Goal: Transaction & Acquisition: Purchase product/service

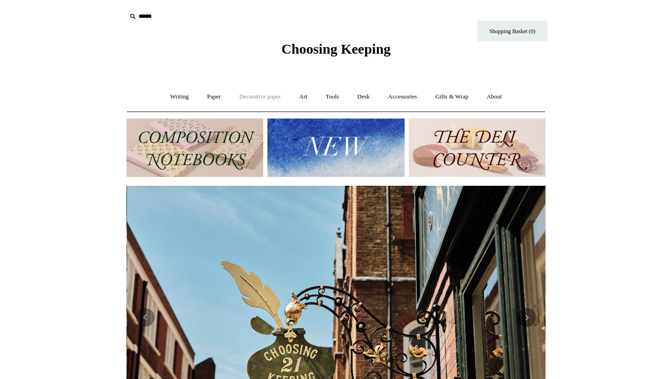
scroll to position [0, 419]
click at [251, 103] on link "Decorative paper +" at bounding box center [260, 96] width 58 height 25
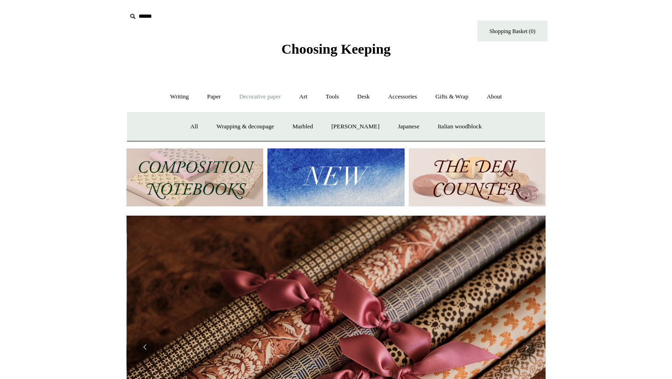
scroll to position [0, 838]
click at [304, 102] on link "Art +" at bounding box center [303, 96] width 25 height 25
click at [408, 102] on link "Accessories +" at bounding box center [403, 96] width 46 height 25
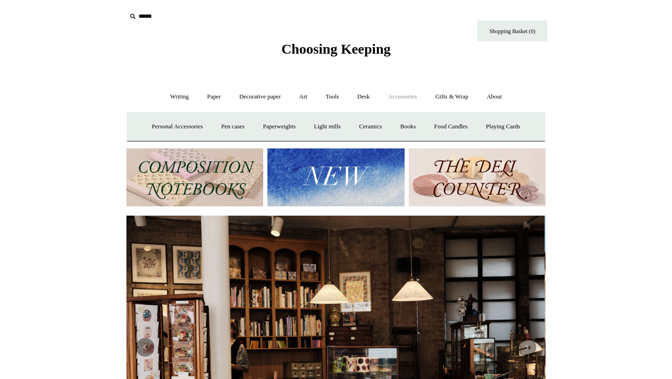
scroll to position [0, 0]
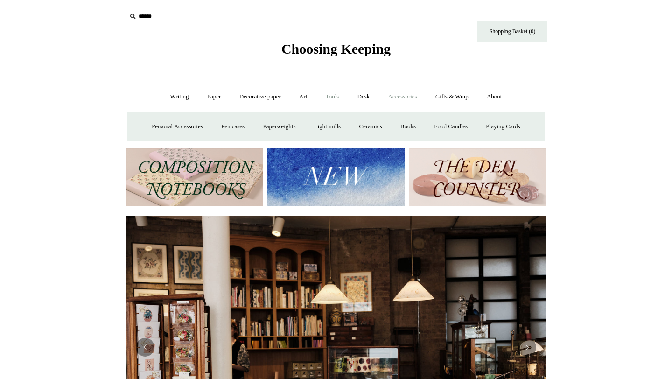
click at [338, 101] on link "Tools +" at bounding box center [332, 96] width 30 height 25
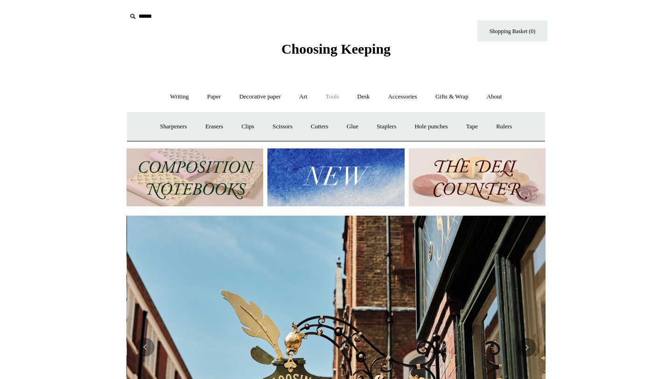
scroll to position [0, 419]
click at [143, 20] on input "text" at bounding box center [184, 16] width 115 height 17
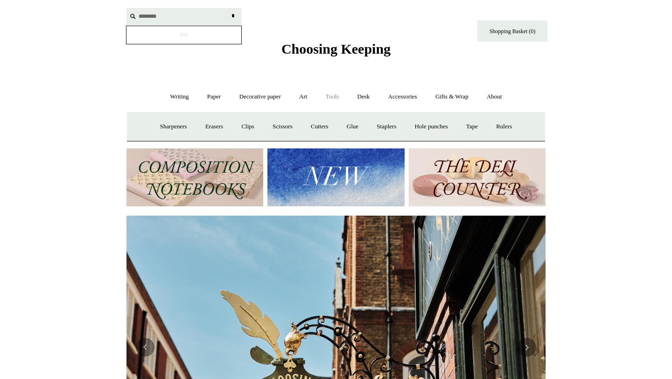
type input "********"
click at [228, 8] on input "*" at bounding box center [232, 16] width 9 height 16
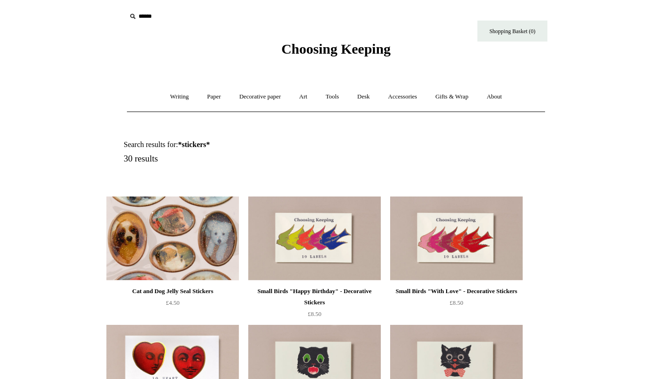
click at [163, 232] on img at bounding box center [172, 239] width 133 height 84
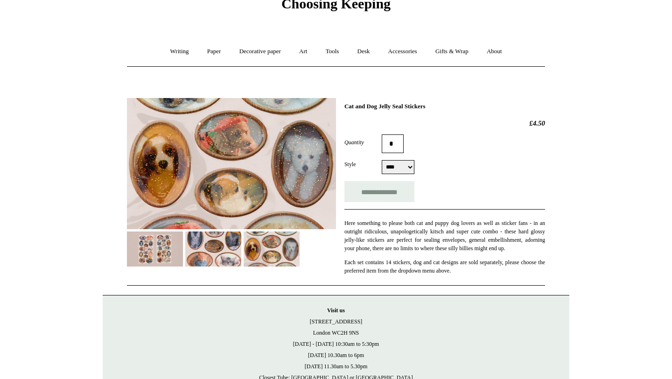
scroll to position [46, 0]
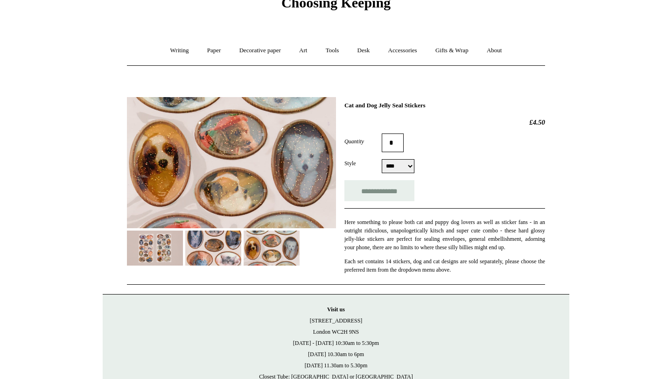
click at [162, 258] on img at bounding box center [155, 248] width 56 height 35
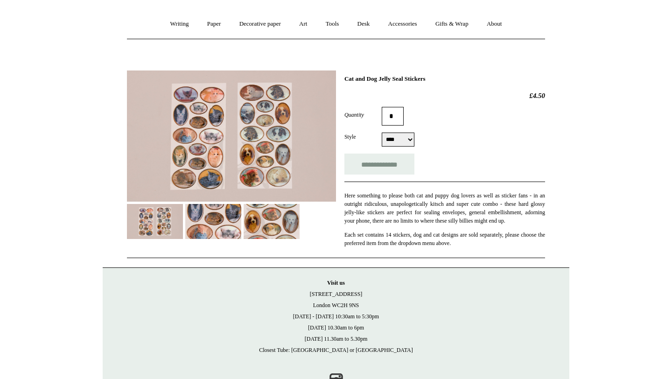
scroll to position [81, 0]
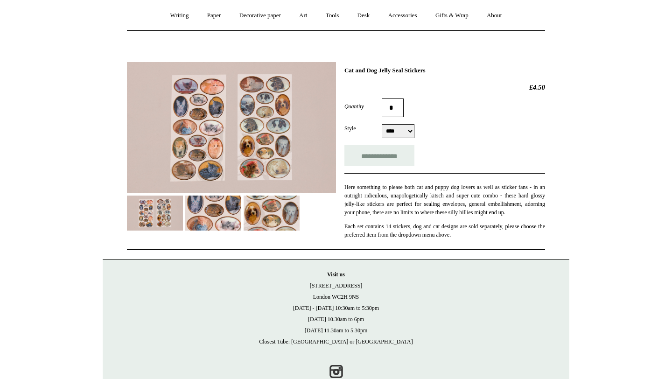
click at [403, 132] on select "**** ****" at bounding box center [398, 131] width 33 height 14
select select "****"
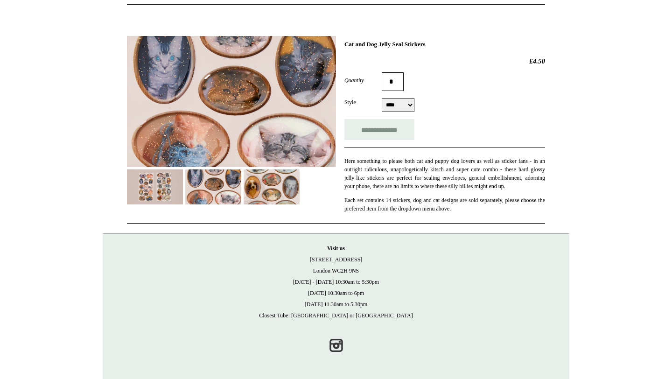
scroll to position [117, 0]
